Goal: Task Accomplishment & Management: Use online tool/utility

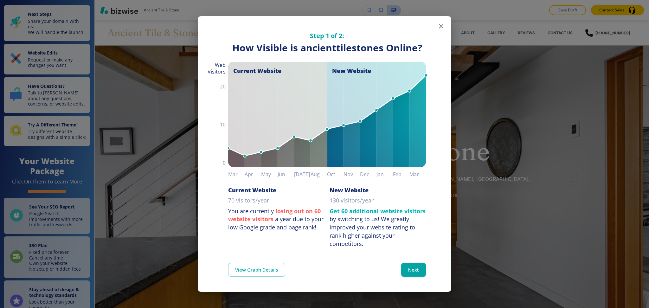
click at [439, 26] on icon "button" at bounding box center [441, 26] width 8 height 8
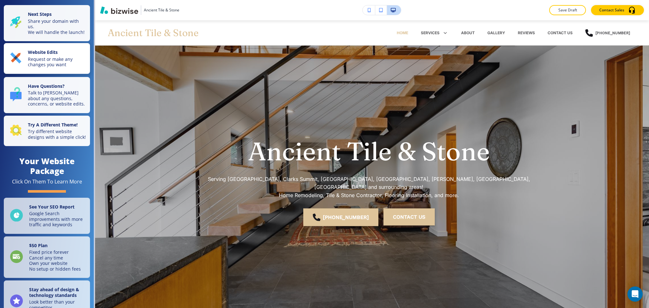
click at [67, 62] on p "Request or make any changes you want" at bounding box center [57, 61] width 58 height 11
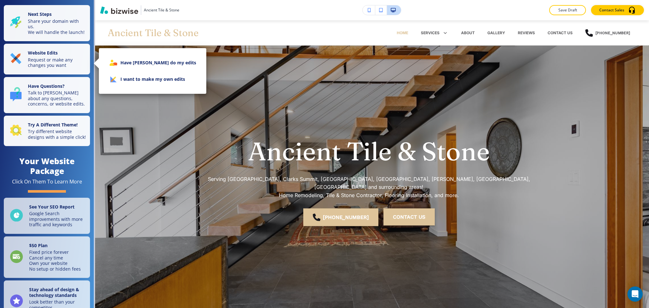
click at [125, 79] on li "I want to make my own edits" at bounding box center [152, 79] width 97 height 16
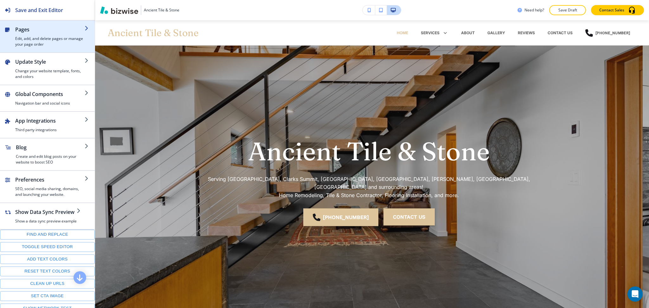
click at [51, 36] on h4 "Edit, add, and delete pages or manage your page order" at bounding box center [49, 41] width 69 height 11
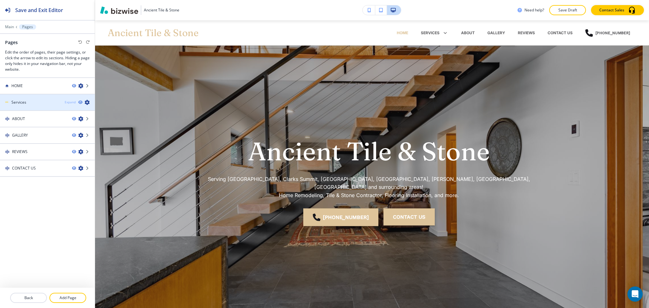
click at [70, 101] on div "Expand" at bounding box center [70, 102] width 11 height 5
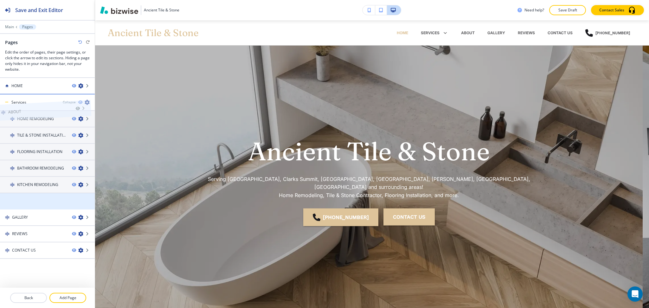
drag, startPoint x: 21, startPoint y: 200, endPoint x: 17, endPoint y: 97, distance: 103.3
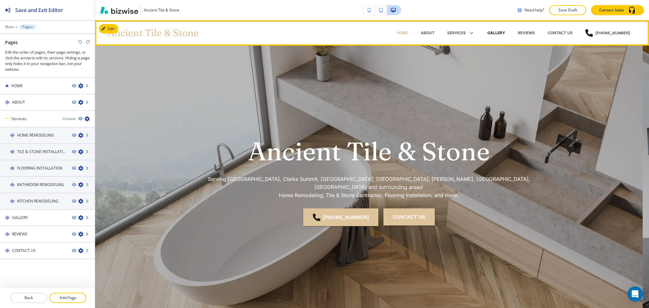
click at [495, 34] on p "GALLERY" at bounding box center [496, 33] width 18 height 6
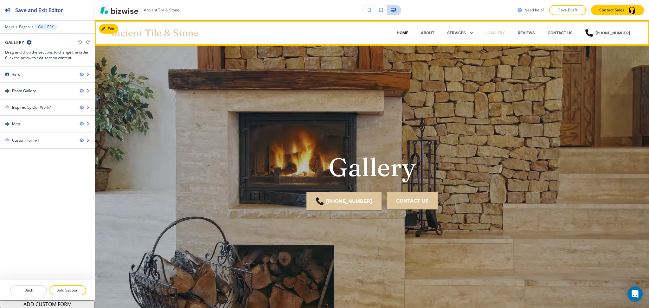
click at [401, 33] on p "HOME" at bounding box center [401, 33] width 11 height 6
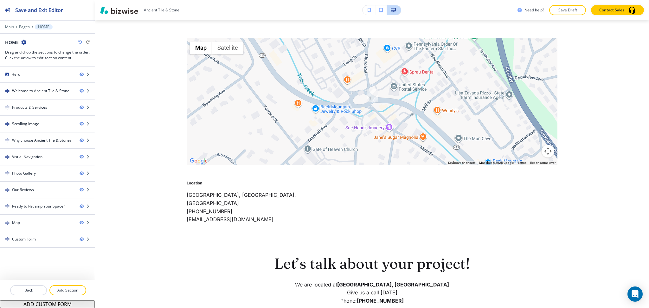
scroll to position [2874, 0]
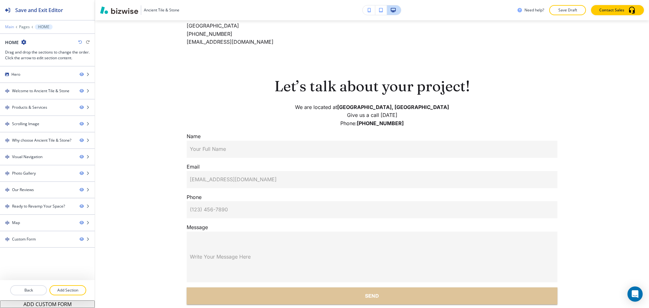
click at [9, 29] on p "Main" at bounding box center [9, 27] width 9 height 4
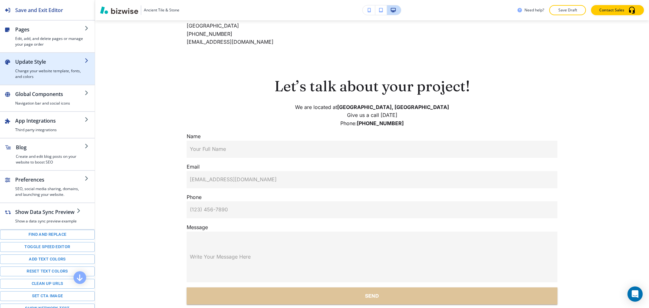
click at [32, 67] on div "button" at bounding box center [49, 67] width 69 height 3
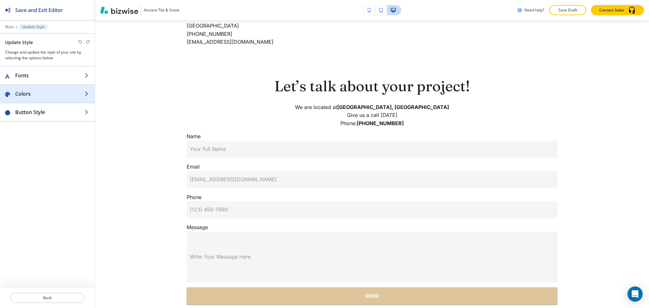
click at [38, 93] on h2 "Colors" at bounding box center [49, 94] width 69 height 8
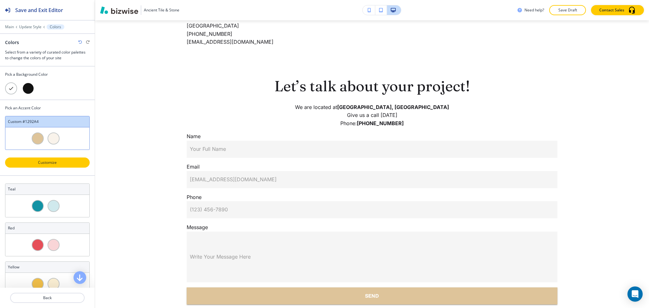
click at [61, 164] on p "Customize" at bounding box center [47, 163] width 68 height 6
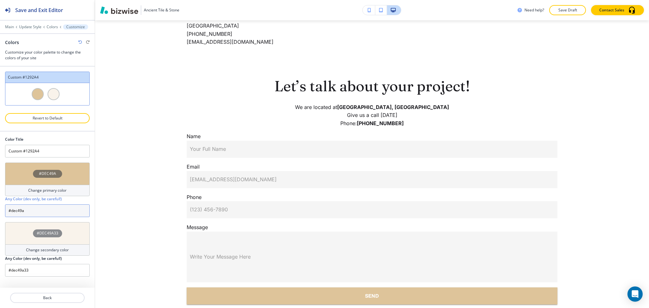
click at [36, 210] on input "#dec49a" at bounding box center [47, 210] width 85 height 13
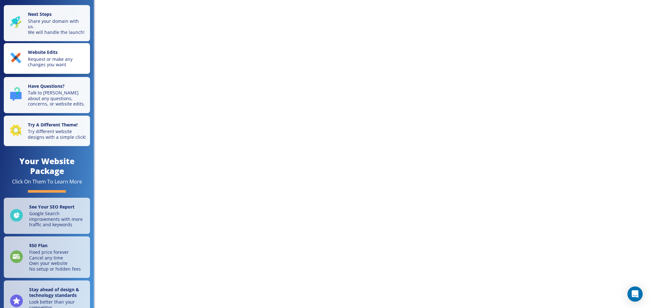
click at [59, 64] on p "Request or make any changes you want" at bounding box center [57, 61] width 58 height 11
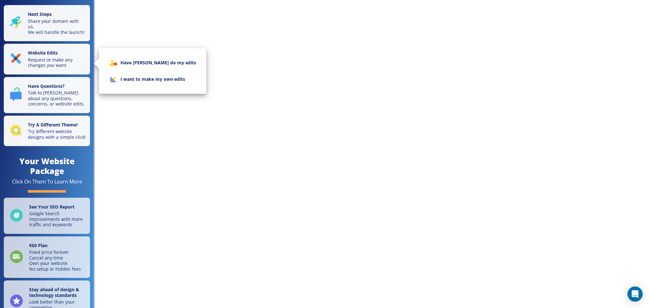
click at [135, 77] on li "I want to make my own edits" at bounding box center [152, 79] width 97 height 16
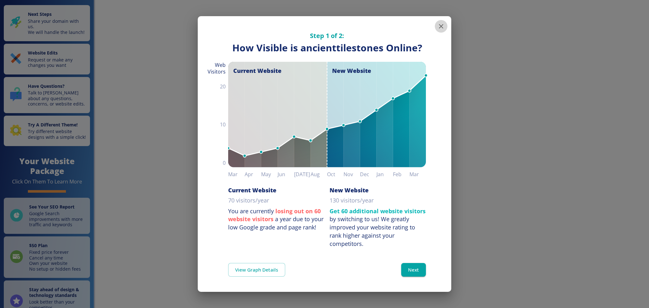
click at [441, 24] on icon "button" at bounding box center [441, 26] width 8 height 8
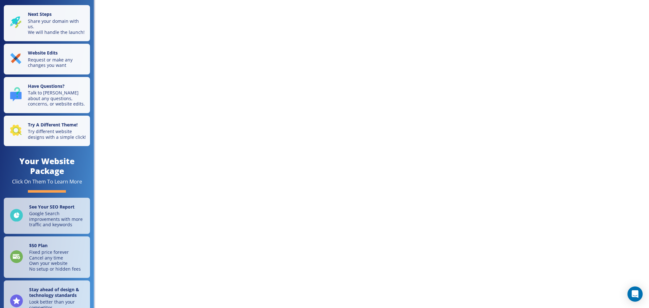
click at [211, 48] on div "Next Steps Share your domain with us. We will handle the launch! Website Edits …" at bounding box center [324, 154] width 649 height 308
